Goal: Information Seeking & Learning: Find specific fact

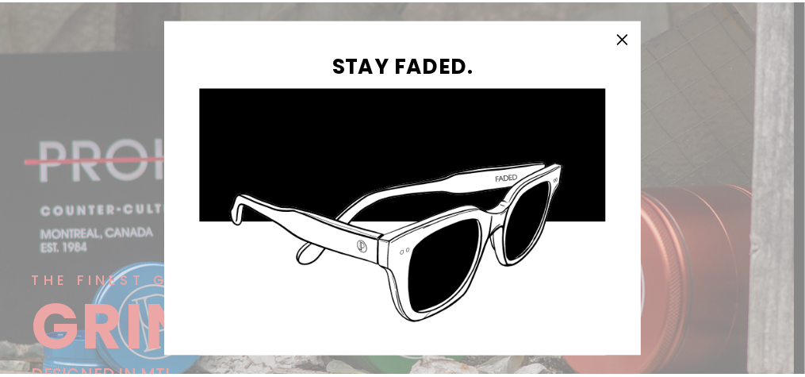
scroll to position [79, 0]
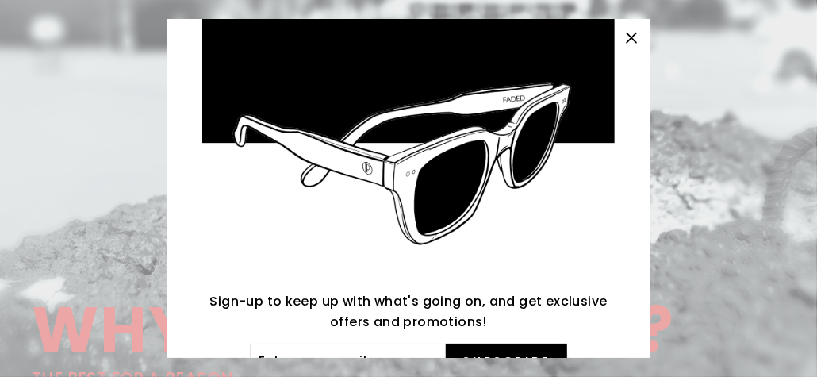
click at [640, 37] on icon "button" at bounding box center [632, 38] width 22 height 22
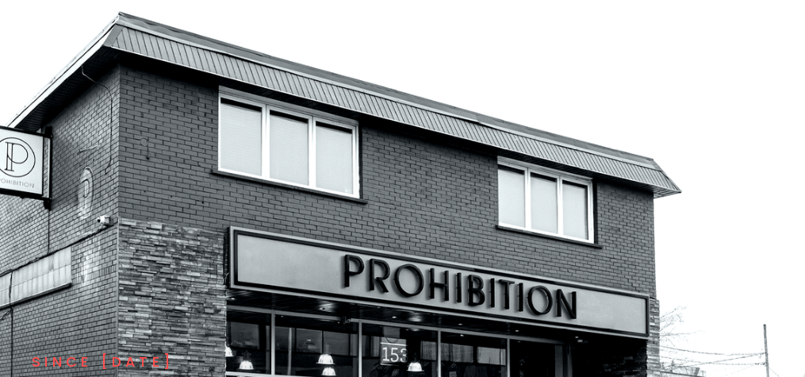
scroll to position [317, 0]
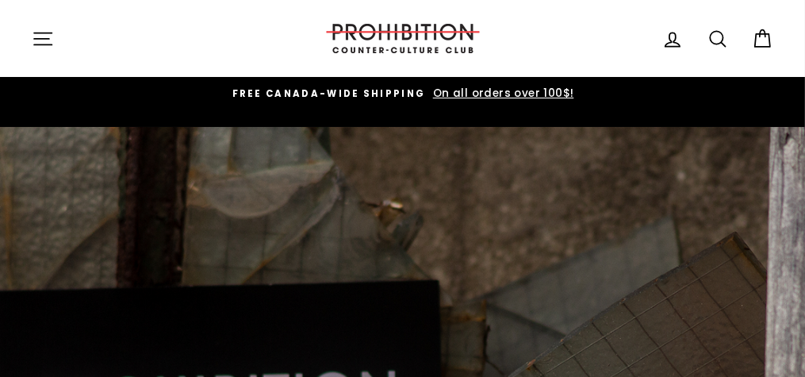
click at [717, 40] on icon at bounding box center [718, 39] width 22 height 22
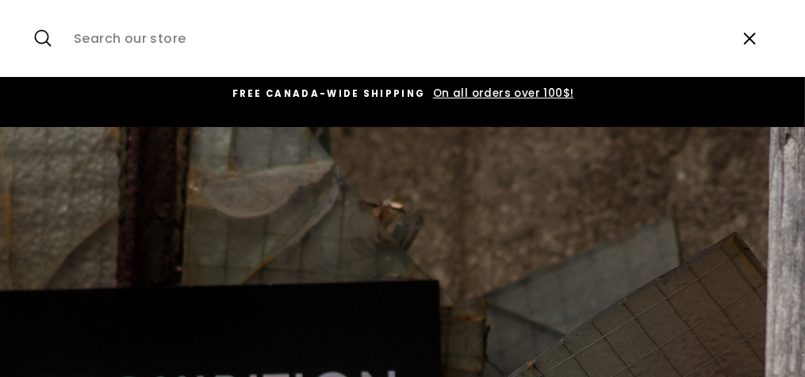
type input "p"
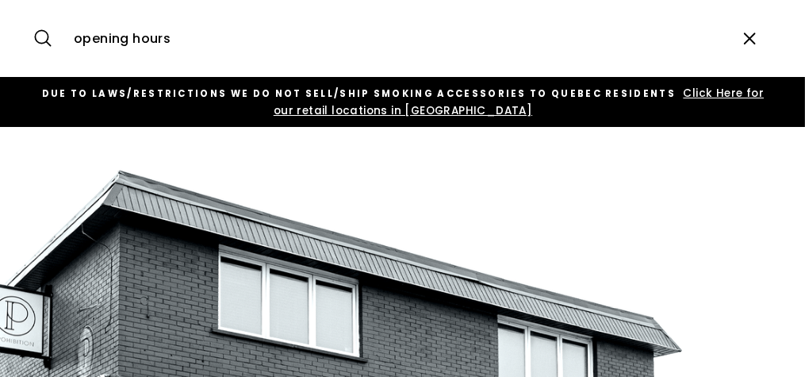
type input "opening hours"
click at [32, 12] on button "Search" at bounding box center [49, 38] width 34 height 53
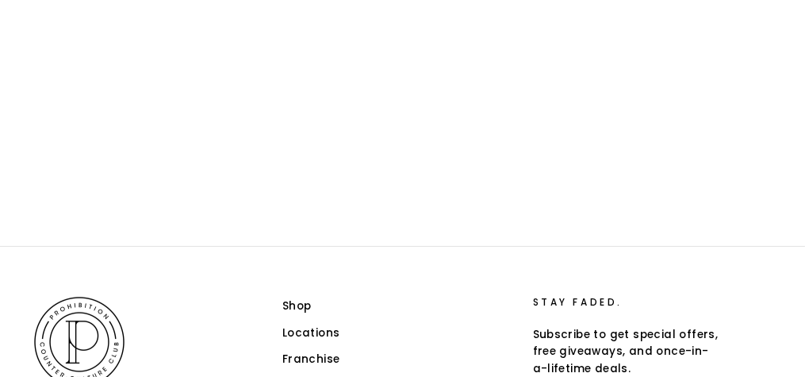
scroll to position [40, 0]
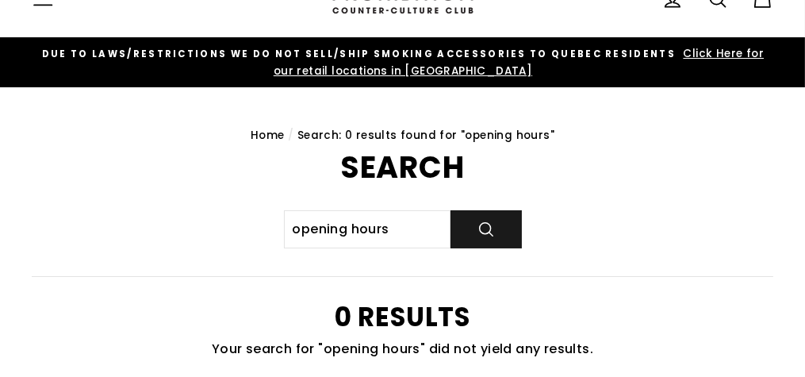
click at [491, 236] on button "Search" at bounding box center [486, 229] width 71 height 38
